Goal: Task Accomplishment & Management: Complete application form

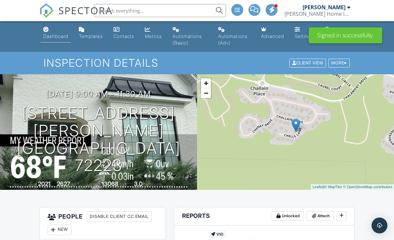
click at [52, 36] on div "Dashboard" at bounding box center [55, 36] width 25 height 6
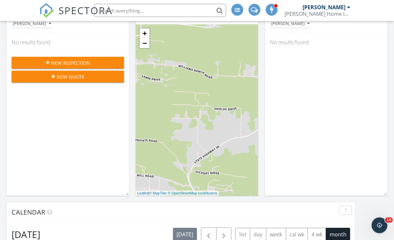
scroll to position [100, 0]
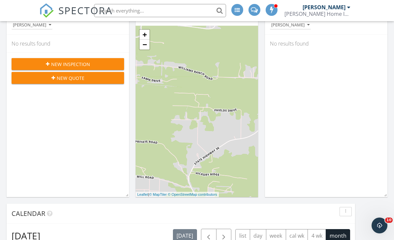
click at [77, 62] on span "New Inspection" at bounding box center [70, 64] width 39 height 7
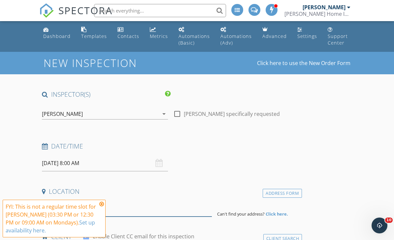
click at [106, 201] on input at bounding box center [127, 208] width 170 height 16
click at [104, 205] on icon at bounding box center [101, 203] width 5 height 5
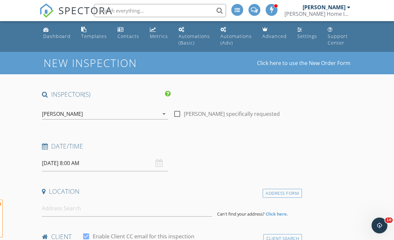
click at [76, 161] on input "09/29/2025 8:00 AM" at bounding box center [105, 163] width 126 height 16
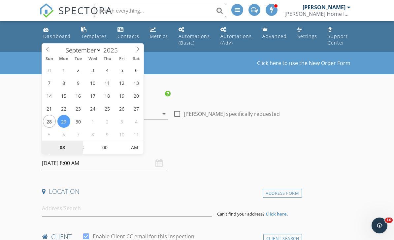
type input "9"
type input "[DATE] 9:00 AM"
click at [142, 203] on input at bounding box center [127, 208] width 170 height 16
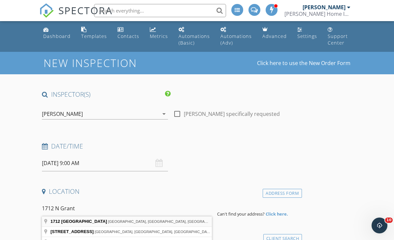
type input "1712 North Grant Street, Little Rock, AR, USA"
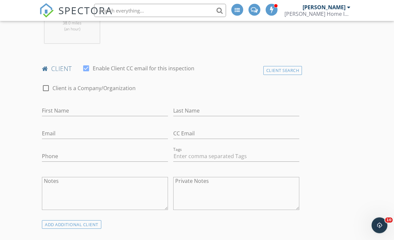
scroll to position [301, 0]
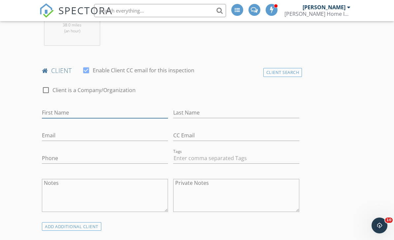
click at [109, 109] on input "First Name" at bounding box center [105, 112] width 126 height 11
type input "Rylie"
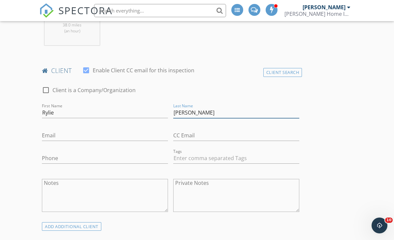
type input "[PERSON_NAME]"
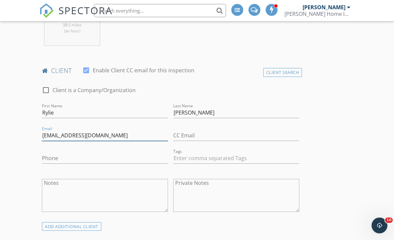
type input "[EMAIL_ADDRESS][DOMAIN_NAME]"
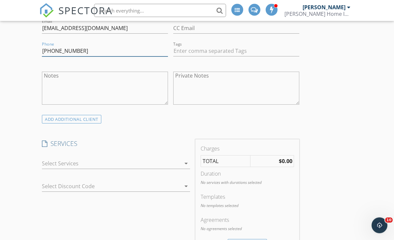
type input "[PHONE_NUMBER]"
click at [139, 158] on div at bounding box center [111, 163] width 139 height 11
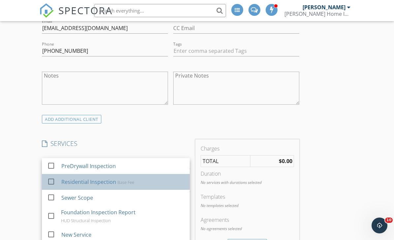
click at [131, 180] on div "Base Fee" at bounding box center [125, 181] width 17 height 5
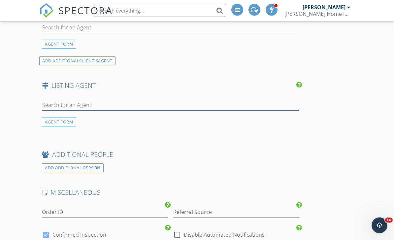
click at [146, 100] on input "text" at bounding box center [170, 105] width 257 height 11
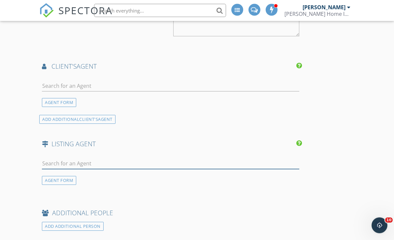
scroll to position [756, 0]
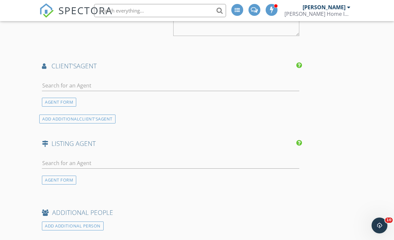
click at [150, 76] on div at bounding box center [170, 86] width 257 height 21
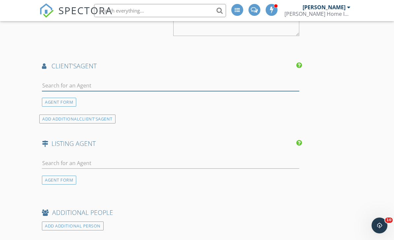
click at [165, 80] on input "text" at bounding box center [170, 85] width 257 height 11
type input "DAwn"
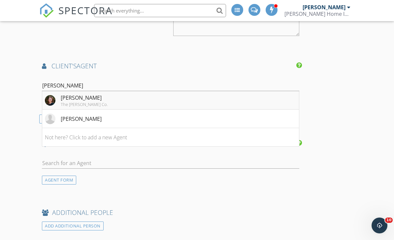
click at [126, 94] on li "Dawn Scott The Janet Jones Co." at bounding box center [170, 100] width 257 height 18
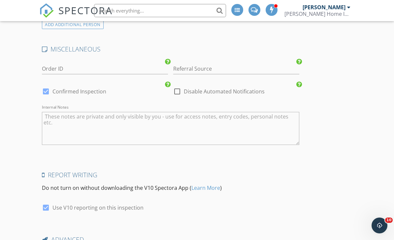
scroll to position [1144, 0]
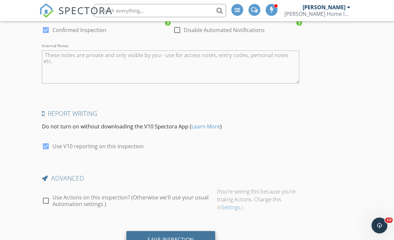
click at [201, 231] on div "Save Inspection" at bounding box center [170, 240] width 89 height 18
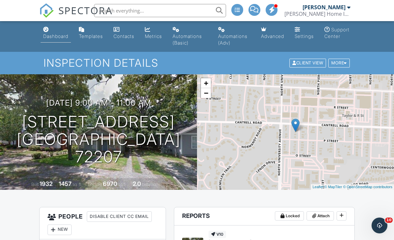
click at [53, 35] on div "Dashboard" at bounding box center [55, 36] width 25 height 6
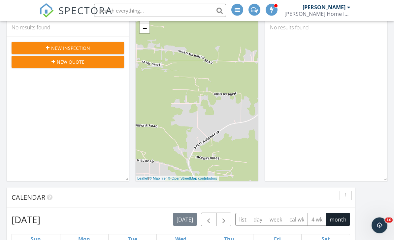
scroll to position [109, 0]
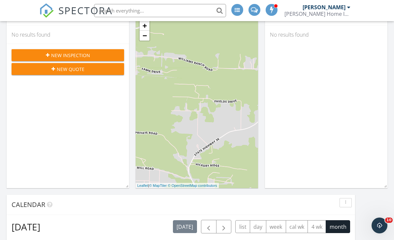
click at [96, 57] on div "New Inspection" at bounding box center [68, 55] width 102 height 7
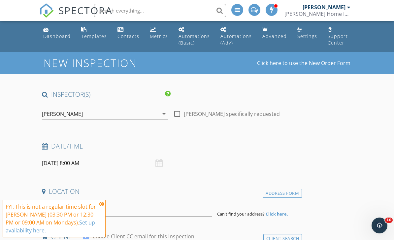
click at [102, 203] on icon at bounding box center [101, 203] width 5 height 5
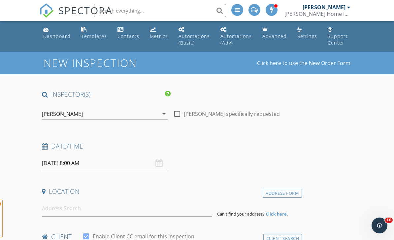
click at [70, 162] on input "[DATE] 8:00 AM" at bounding box center [105, 163] width 126 height 16
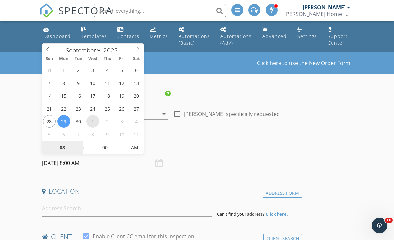
select select "9"
type input "[DATE] 8:00 AM"
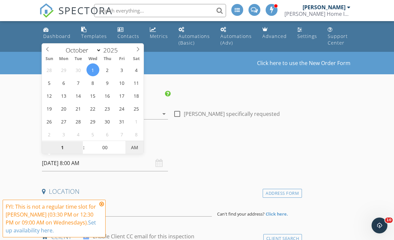
type input "01"
type input "[DATE] 1:00 PM"
click at [106, 201] on input at bounding box center [127, 208] width 170 height 16
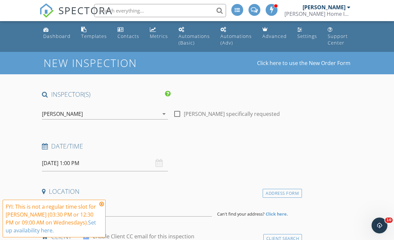
click at [100, 202] on icon at bounding box center [101, 203] width 5 height 5
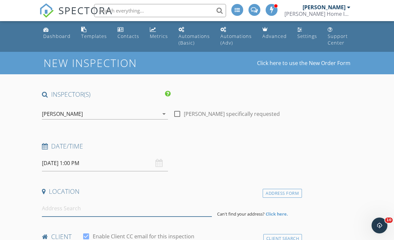
click at [98, 210] on input at bounding box center [127, 208] width 170 height 16
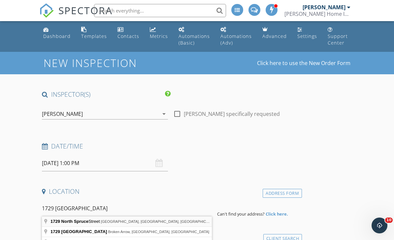
type input "[STREET_ADDRESS]"
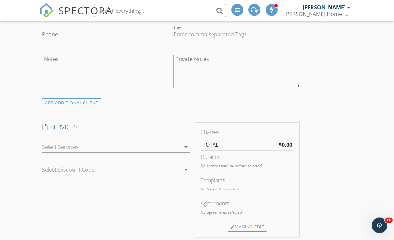
scroll to position [425, 0]
click at [150, 145] on div at bounding box center [111, 147] width 139 height 11
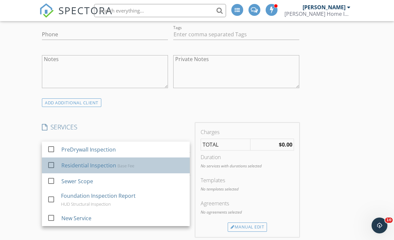
click at [129, 164] on div "Base Fee" at bounding box center [125, 165] width 17 height 5
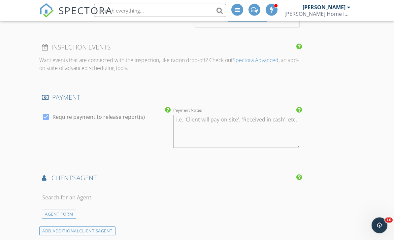
scroll to position [658, 0]
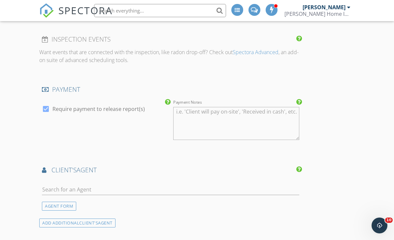
click at [150, 180] on div at bounding box center [170, 190] width 257 height 21
click at [155, 184] on input "text" at bounding box center [170, 189] width 257 height 11
type input "[PERSON_NAME]"
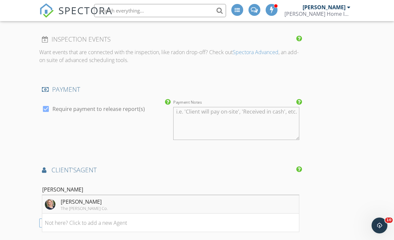
click at [148, 197] on li "Conley Golden The Janet Jones Co." at bounding box center [170, 204] width 257 height 18
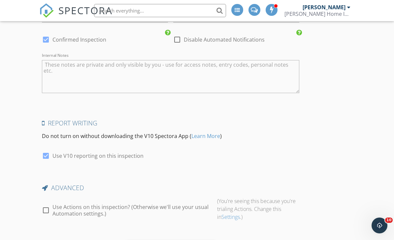
scroll to position [1150, 0]
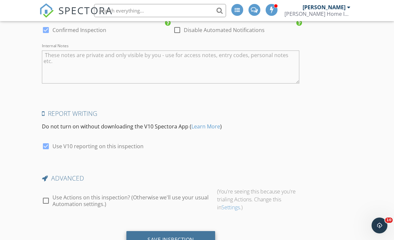
click at [175, 236] on div "Save Inspection" at bounding box center [170, 239] width 47 height 7
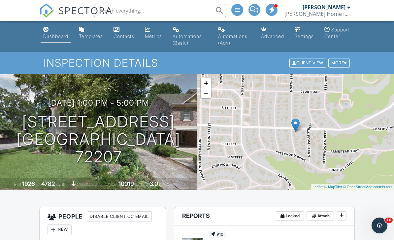
click at [56, 39] on div "Dashboard" at bounding box center [55, 36] width 25 height 6
